Goal: Task Accomplishment & Management: Manage account settings

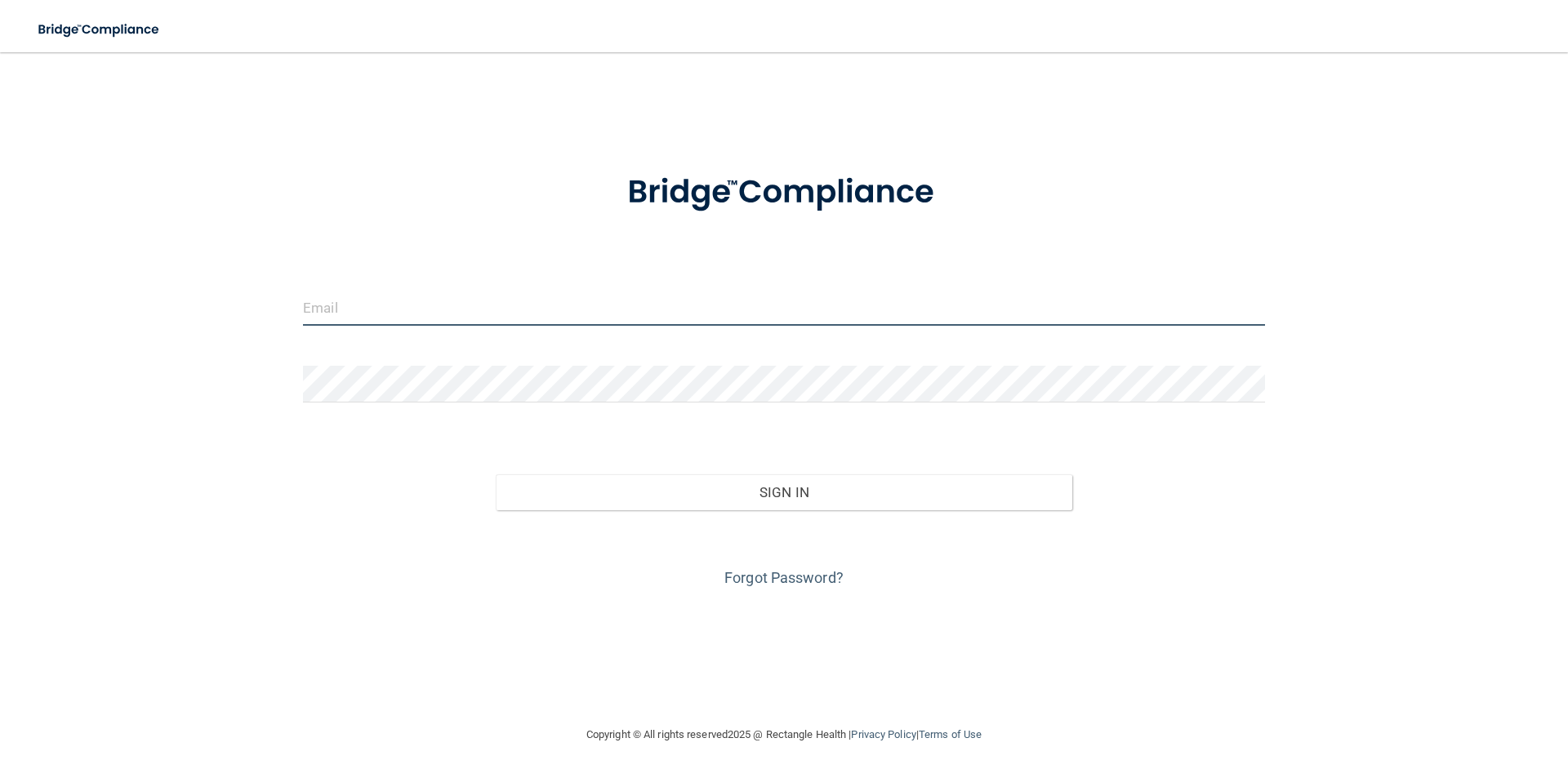
click at [578, 324] on input "email" at bounding box center [784, 307] width 963 height 36
click at [570, 302] on input "email" at bounding box center [784, 307] width 963 height 36
type input "l"
type input "[EMAIL_ADDRESS][DOMAIN_NAME]"
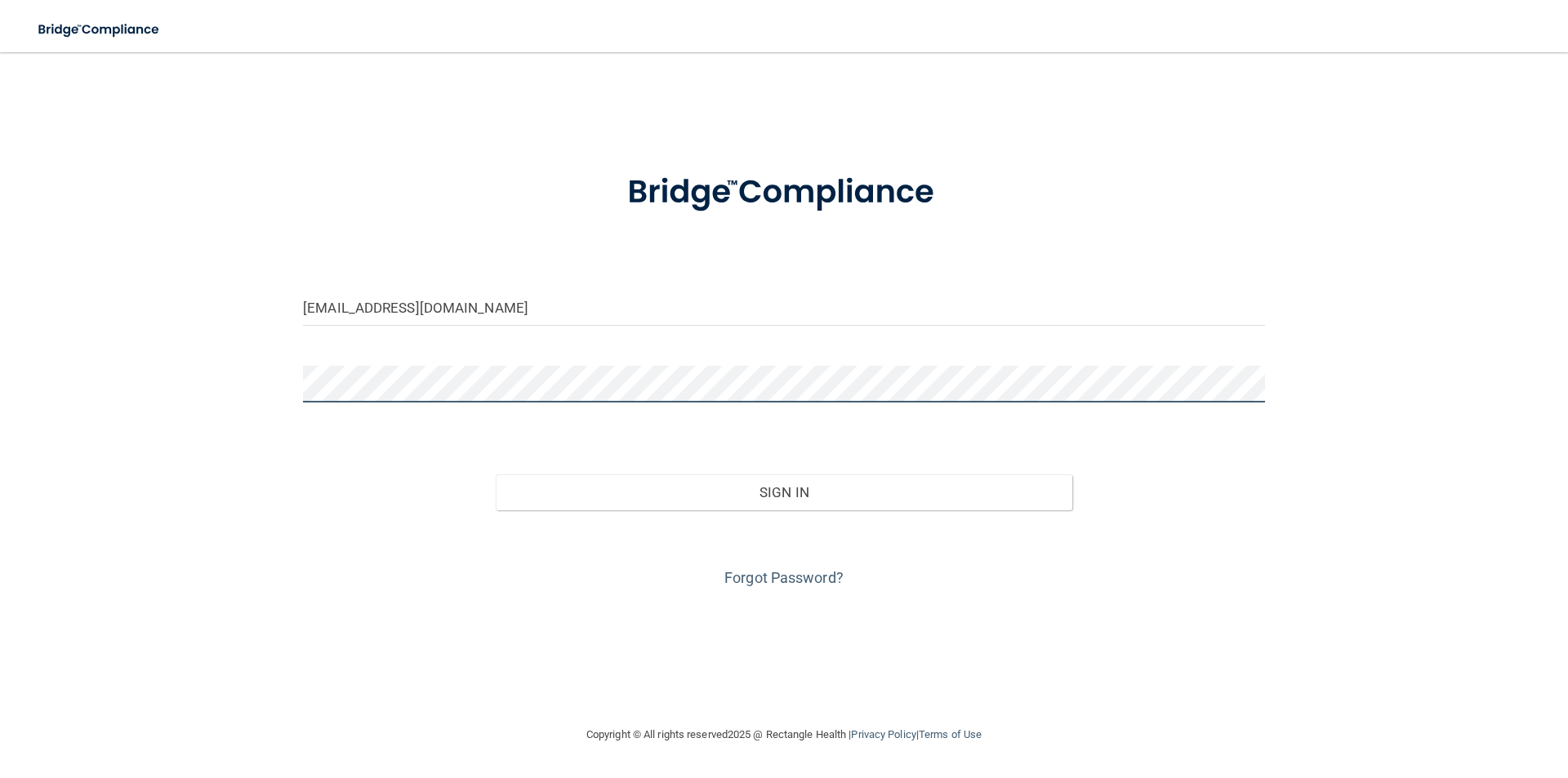
click at [496, 475] on button "Sign In" at bounding box center [784, 493] width 578 height 36
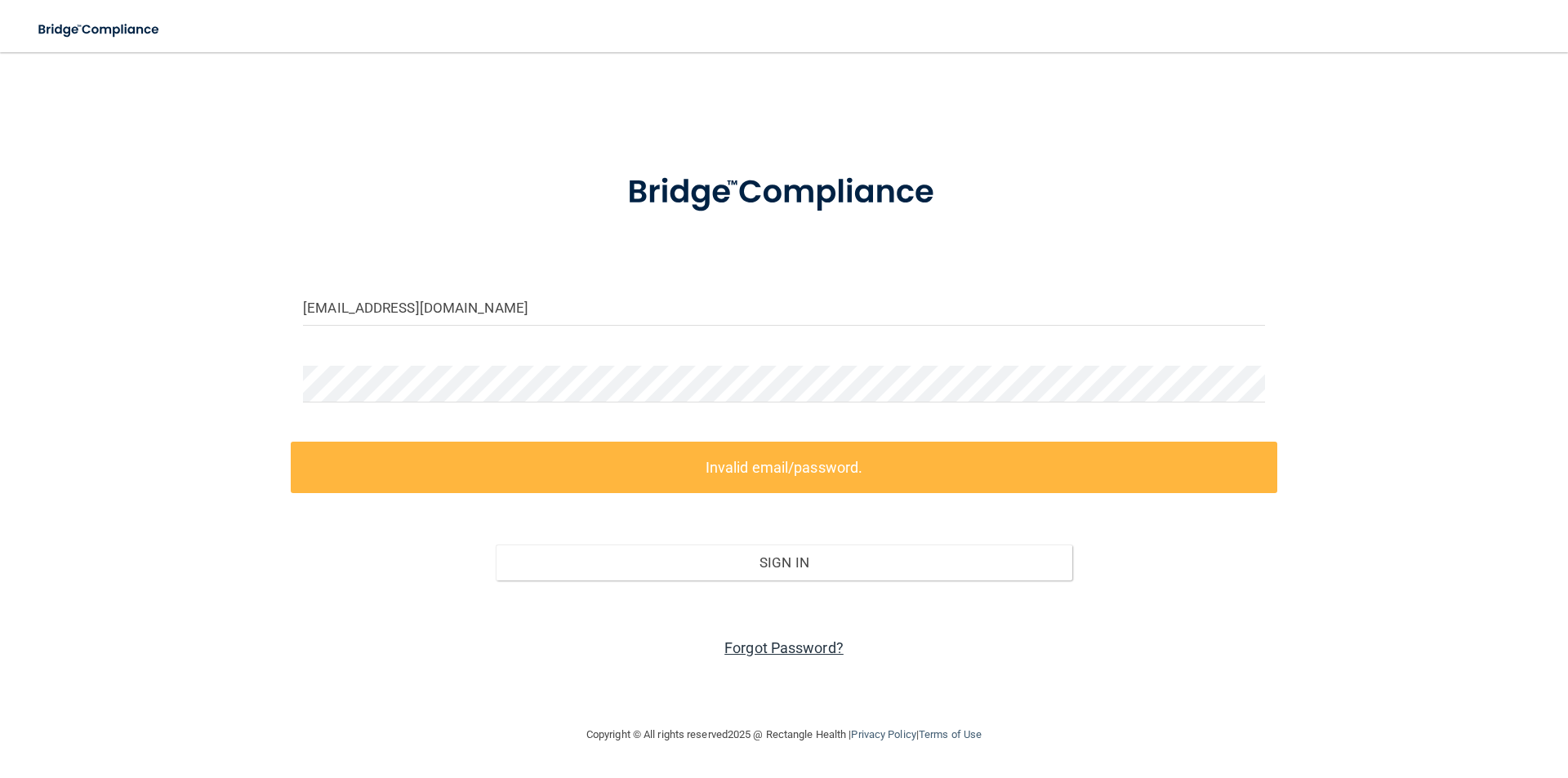
click at [763, 643] on link "Forgot Password?" at bounding box center [784, 648] width 120 height 17
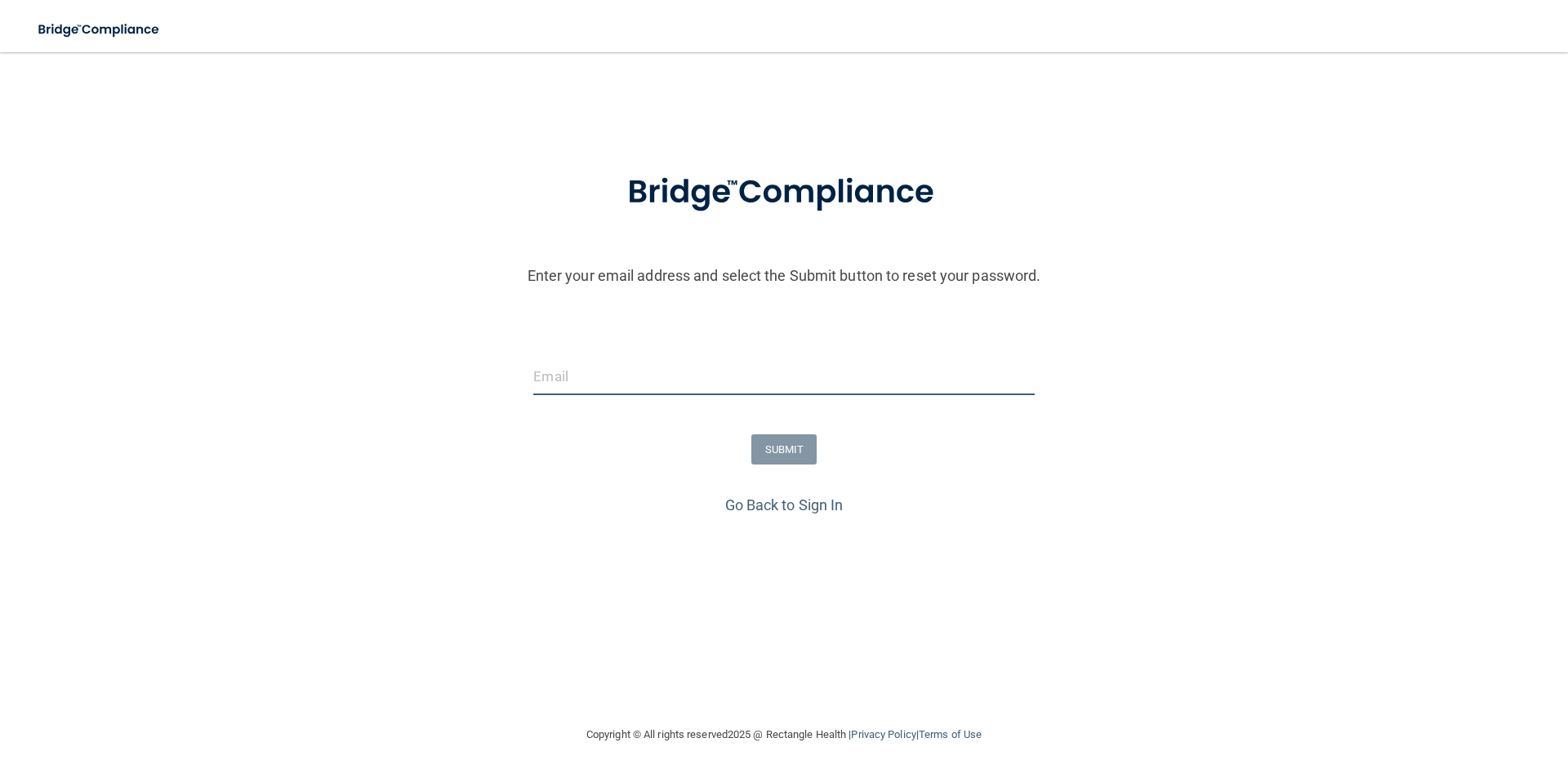
click at [747, 380] on input "email" at bounding box center [784, 376] width 500 height 36
type input "[EMAIL_ADDRESS][DOMAIN_NAME]"
click at [784, 453] on button "SUBMIT" at bounding box center [784, 449] width 66 height 30
